Goal: Transaction & Acquisition: Purchase product/service

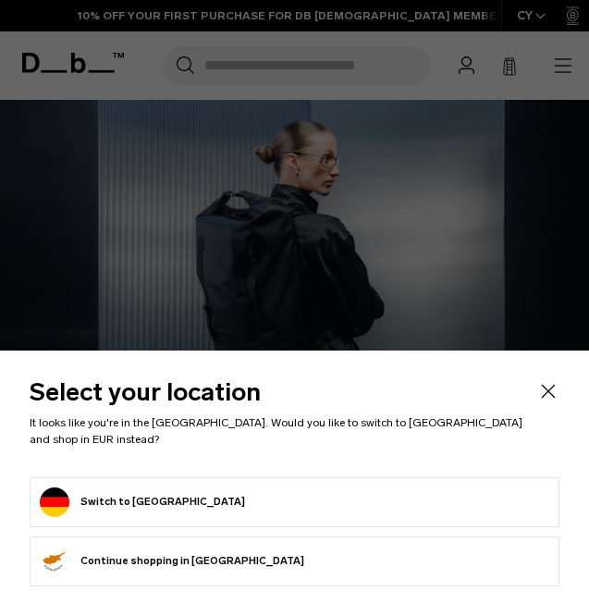
click at [141, 505] on button "Switch to Germany" at bounding box center [142, 502] width 205 height 30
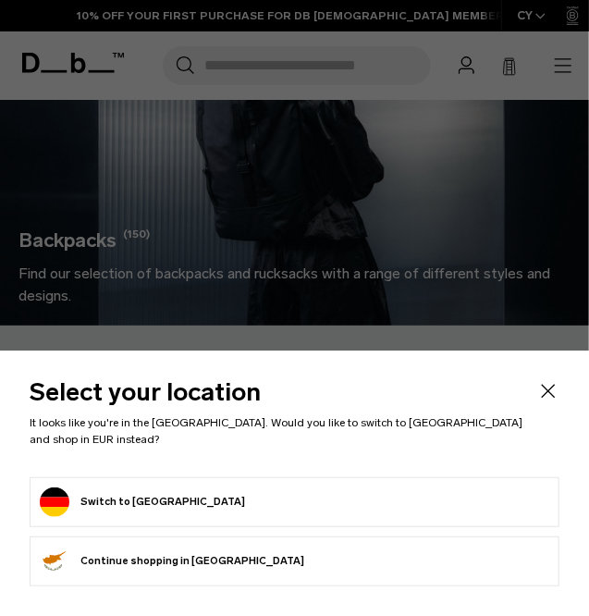
scroll to position [136, 0]
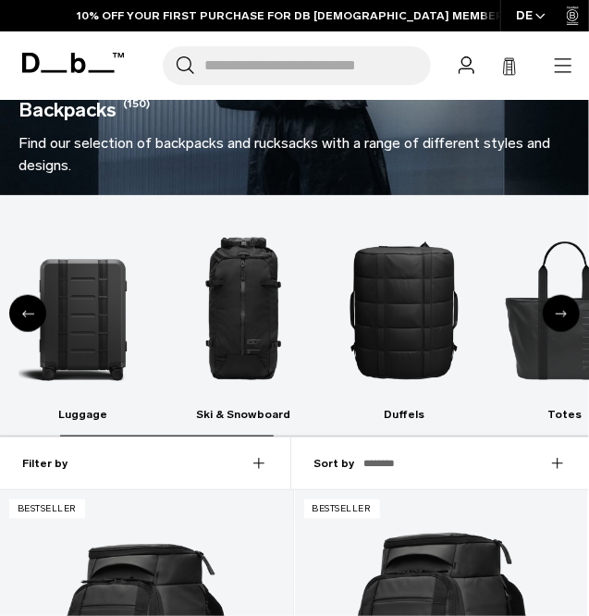
scroll to position [266, 0]
click at [19, 310] on div "Previous slide" at bounding box center [27, 313] width 37 height 37
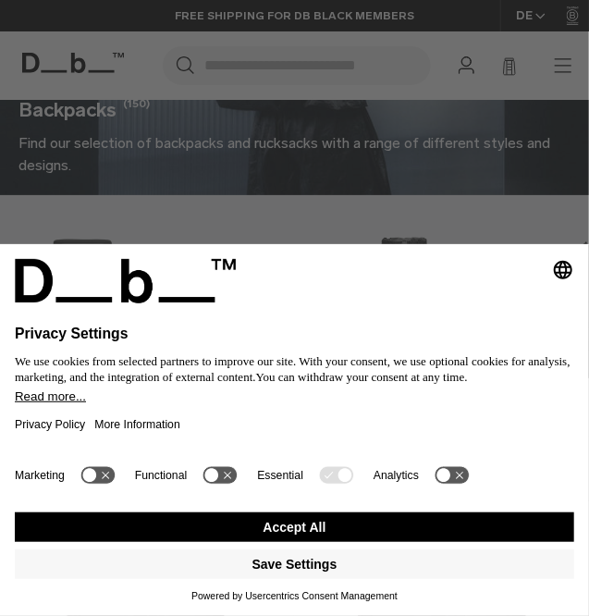
click at [276, 526] on button "Accept All" at bounding box center [294, 527] width 559 height 30
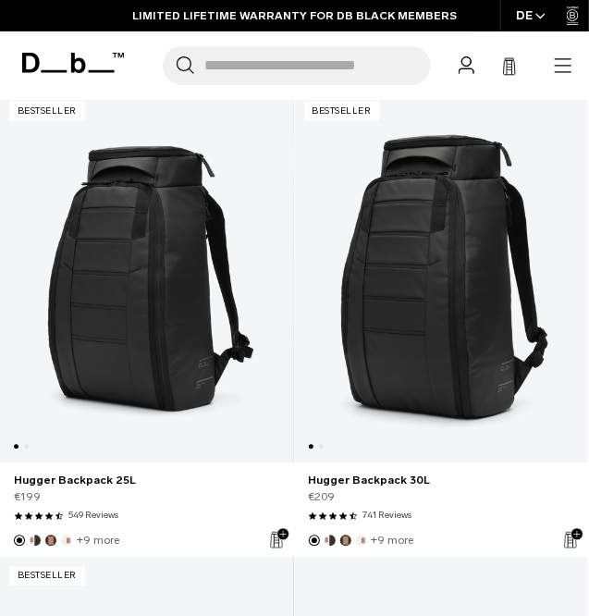
scroll to position [666, 0]
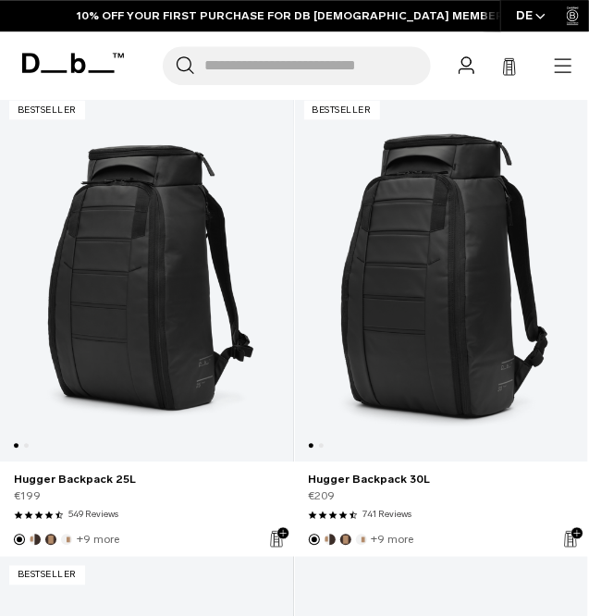
click at [123, 342] on link "Hugger Backpack 25L" at bounding box center [147, 276] width 294 height 371
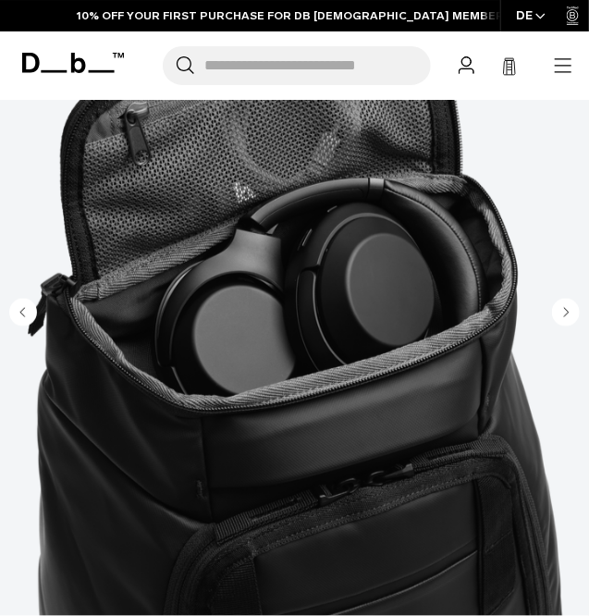
scroll to position [473, 0]
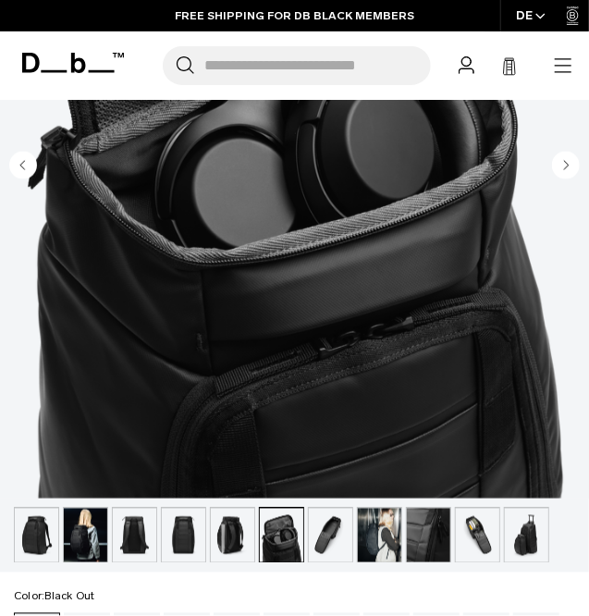
click at [321, 539] on img "button" at bounding box center [330, 535] width 43 height 54
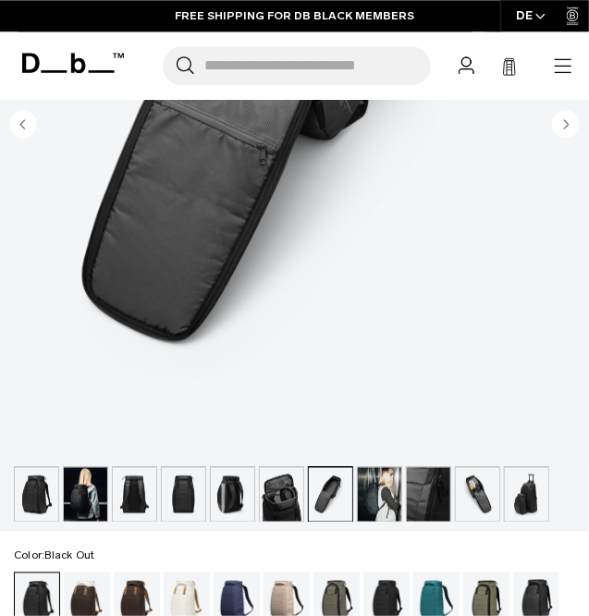
scroll to position [516, 0]
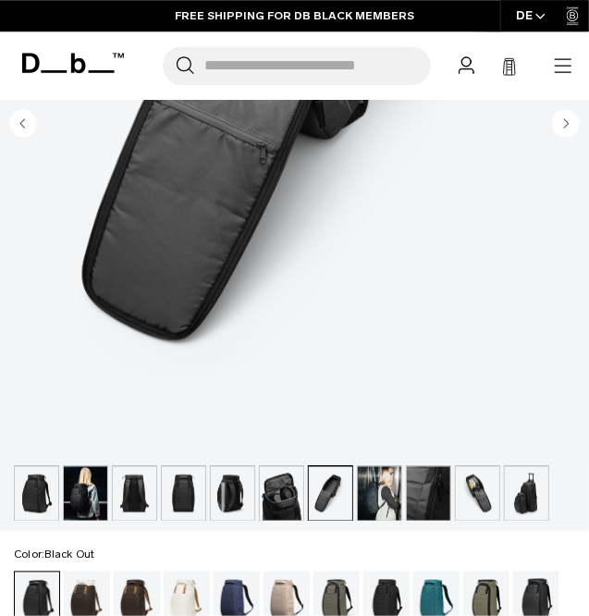
click at [331, 503] on img "button" at bounding box center [330, 493] width 43 height 54
click at [366, 496] on img "button" at bounding box center [379, 493] width 43 height 54
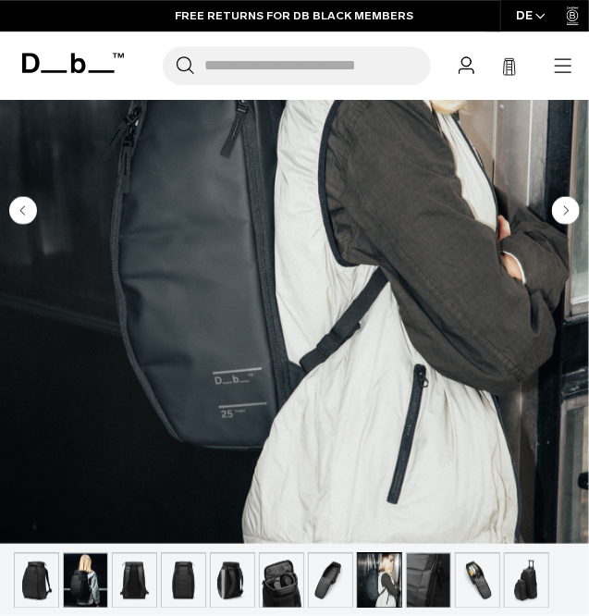
scroll to position [434, 0]
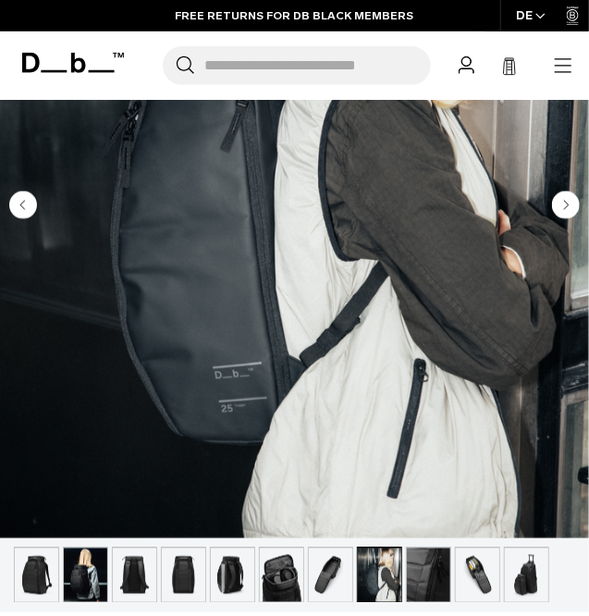
click at [421, 574] on img "button" at bounding box center [428, 575] width 43 height 54
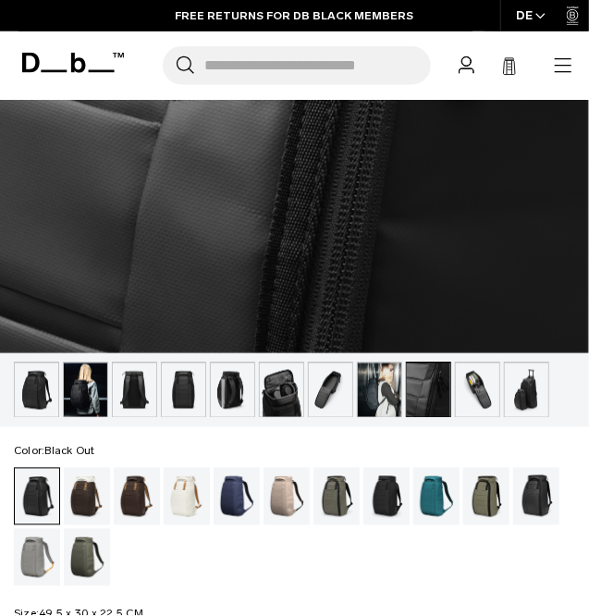
scroll to position [657, 0]
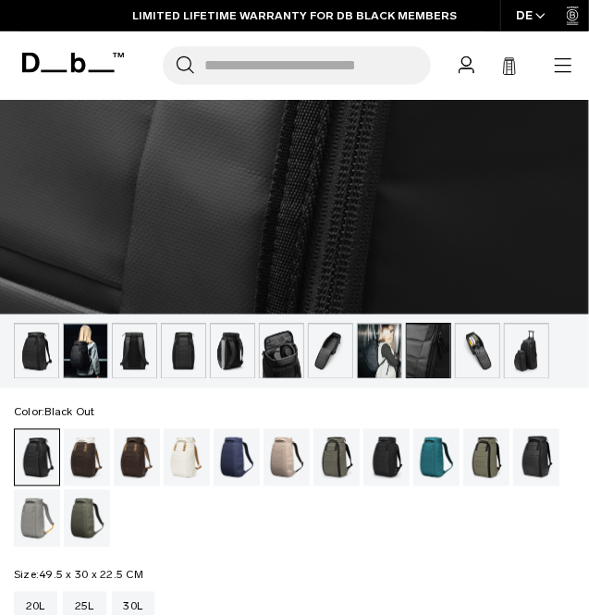
click at [451, 356] on ul at bounding box center [294, 351] width 561 height 55
click at [472, 356] on img "button" at bounding box center [477, 351] width 43 height 54
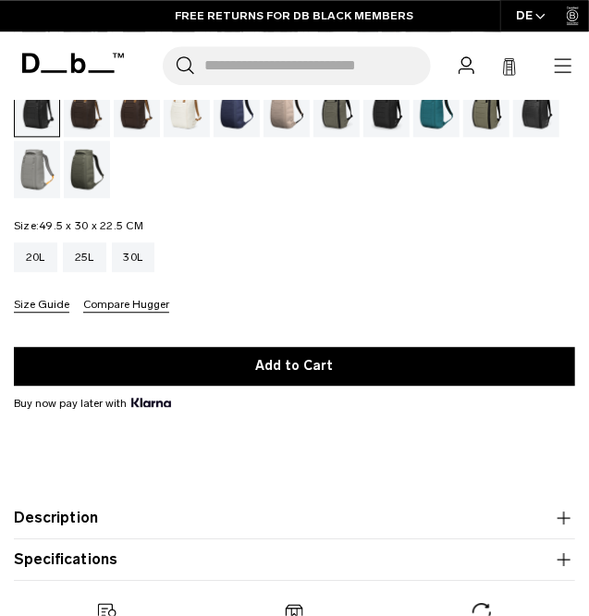
scroll to position [1005, 0]
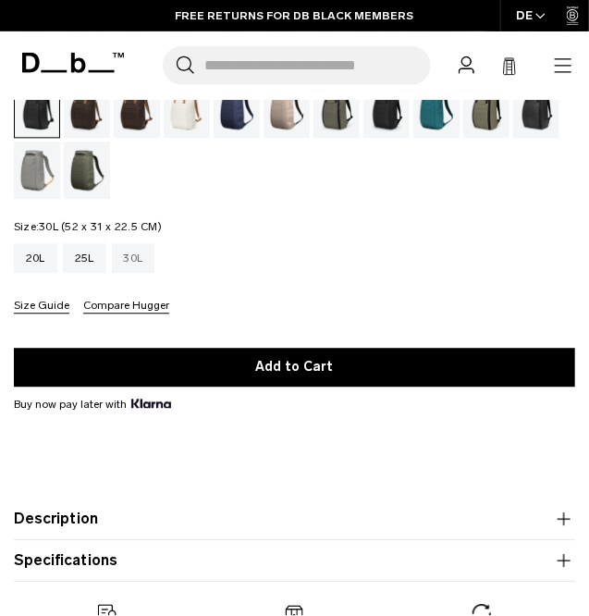
click at [126, 271] on div "30L" at bounding box center [133, 259] width 43 height 30
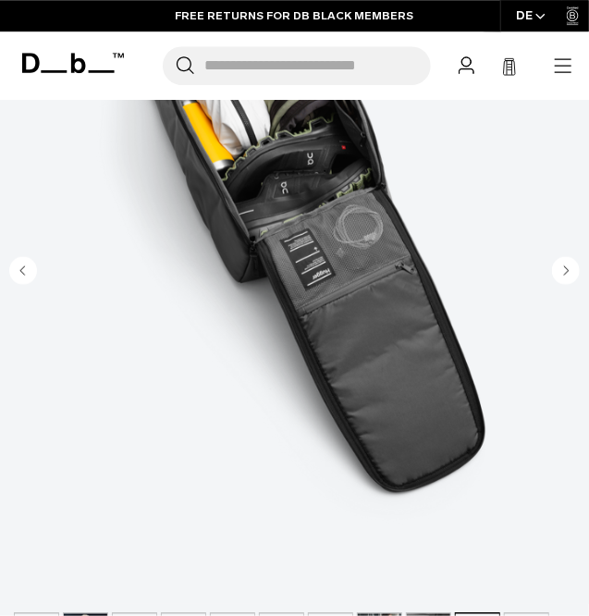
scroll to position [65, 0]
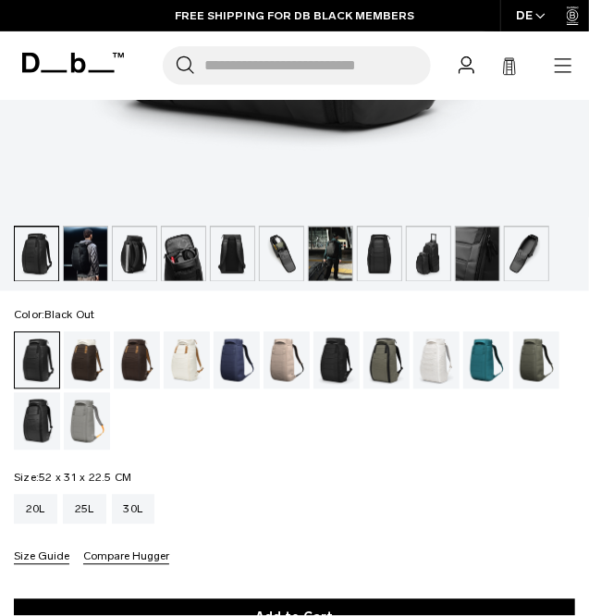
scroll to position [754, 0]
click at [88, 508] on div "25L" at bounding box center [84, 510] width 43 height 30
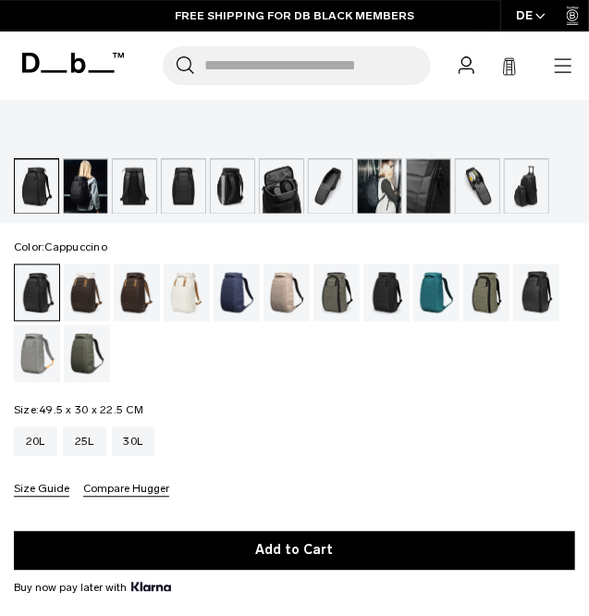
scroll to position [826, 0]
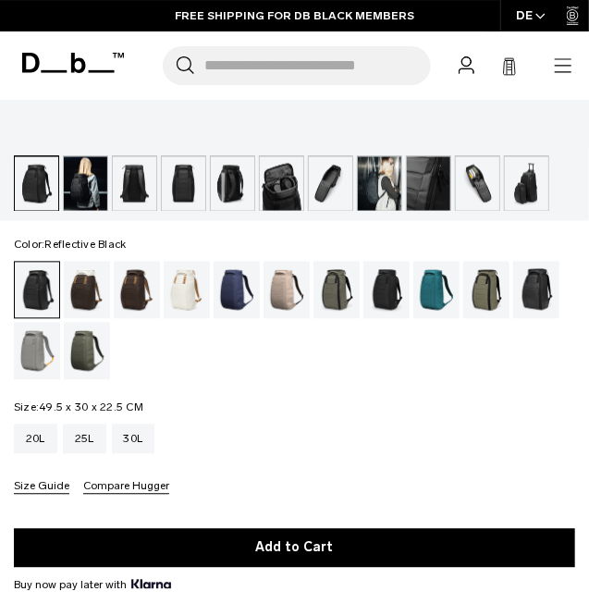
click at [545, 300] on div "Reflective Black" at bounding box center [536, 289] width 47 height 57
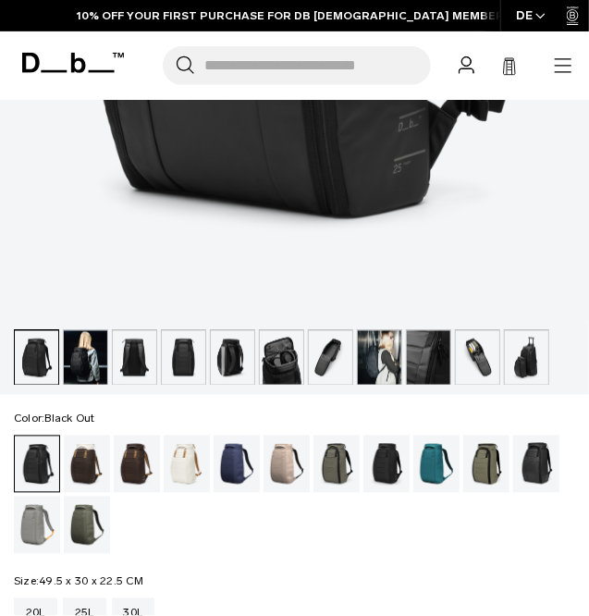
scroll to position [655, 0]
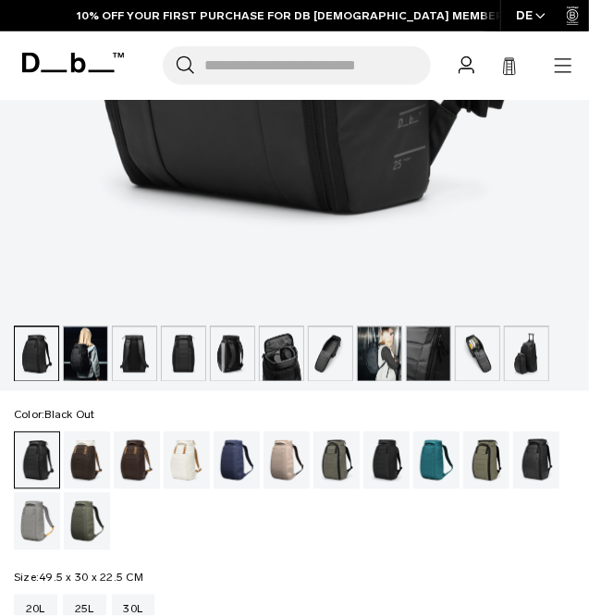
click at [83, 348] on img "button" at bounding box center [85, 354] width 43 height 54
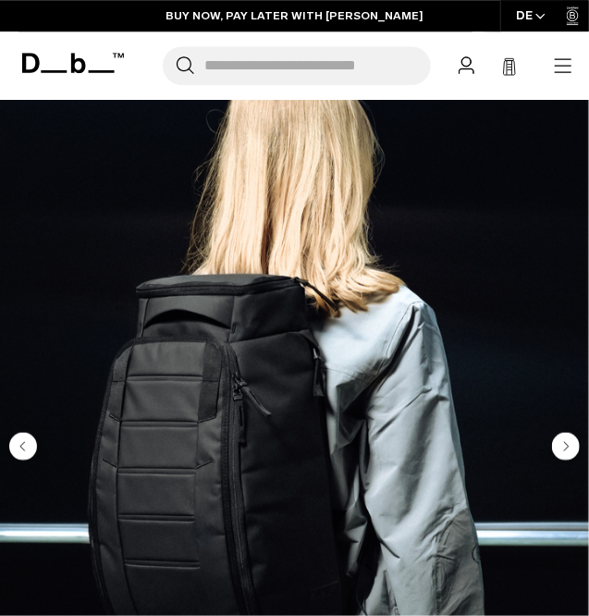
scroll to position [0, 0]
